Goal: Navigation & Orientation: Understand site structure

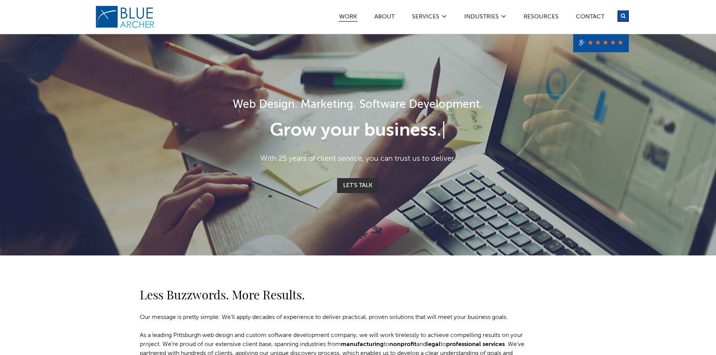
click at [343, 21] on link "Work" at bounding box center [348, 18] width 19 height 8
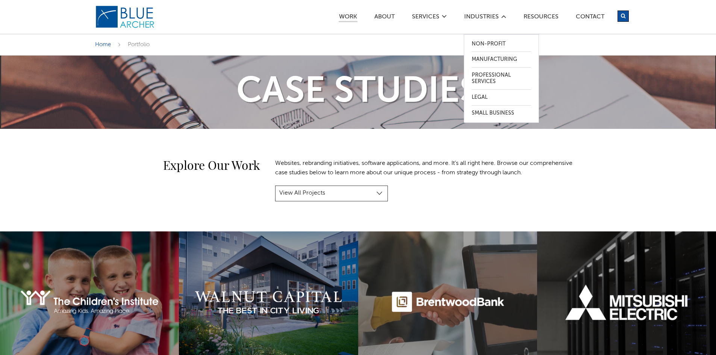
click at [476, 20] on div "Non-Profit Manufacturing Professional Services Legal Small Business" at bounding box center [501, 71] width 75 height 103
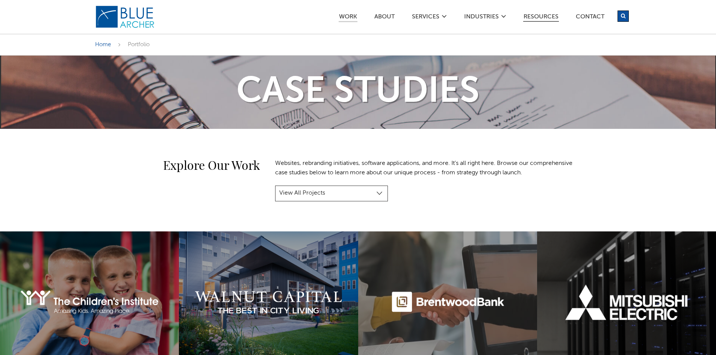
click at [540, 16] on link "Resources" at bounding box center [541, 18] width 36 height 8
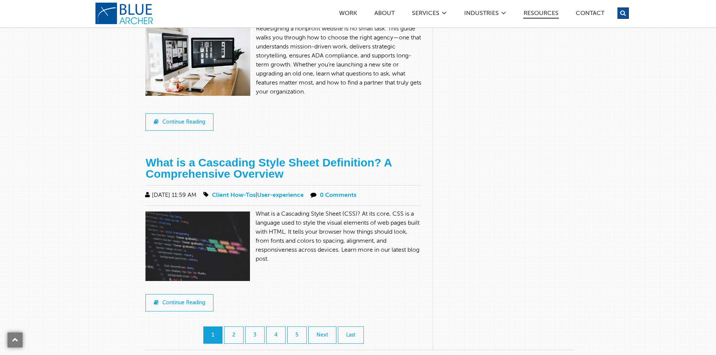
scroll to position [739, 0]
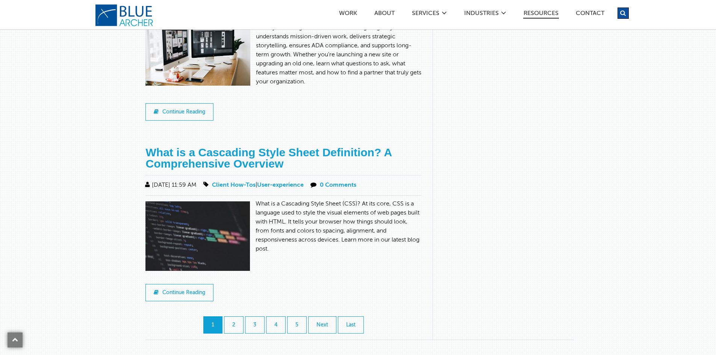
click at [130, 19] on link "logo" at bounding box center [125, 15] width 60 height 23
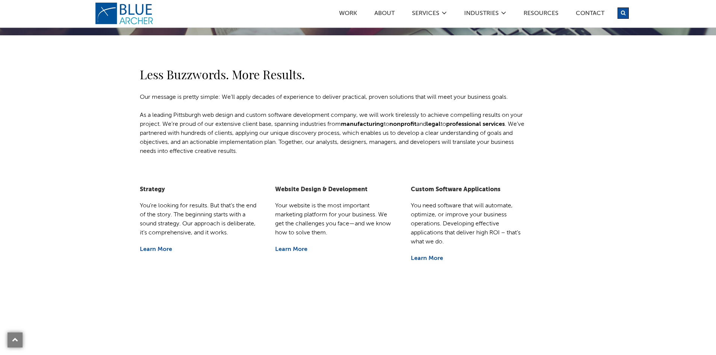
scroll to position [251, 0]
